Goal: Task Accomplishment & Management: Use online tool/utility

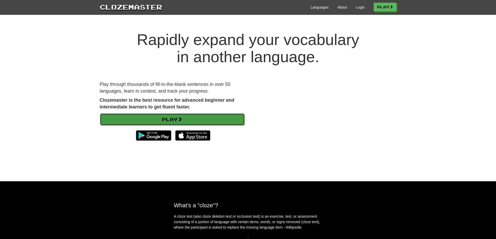
click at [184, 123] on link "Play" at bounding box center [172, 120] width 144 height 12
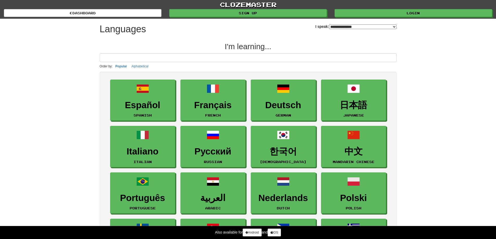
select select "*******"
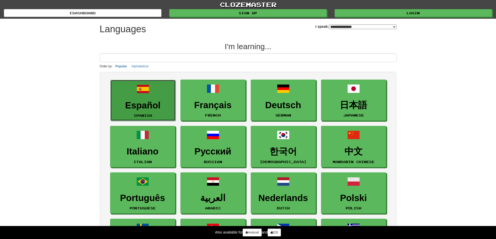
click at [159, 98] on link "Español Spanish" at bounding box center [142, 100] width 65 height 41
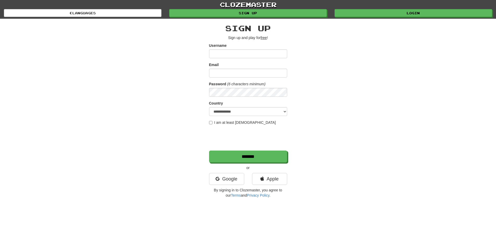
click at [235, 55] on input "Username" at bounding box center [248, 53] width 78 height 9
click at [234, 178] on link "Google" at bounding box center [226, 179] width 35 height 12
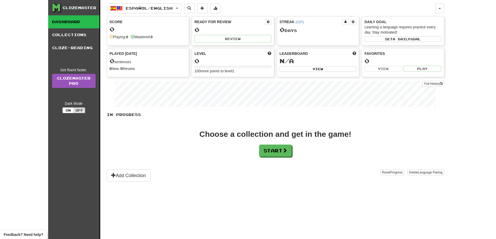
click at [473, 134] on div "Clozemaster Dashboard Collections Cloze-Reading Get fluent faster. Clozemaster …" at bounding box center [248, 119] width 496 height 239
